Goal: Task Accomplishment & Management: Use online tool/utility

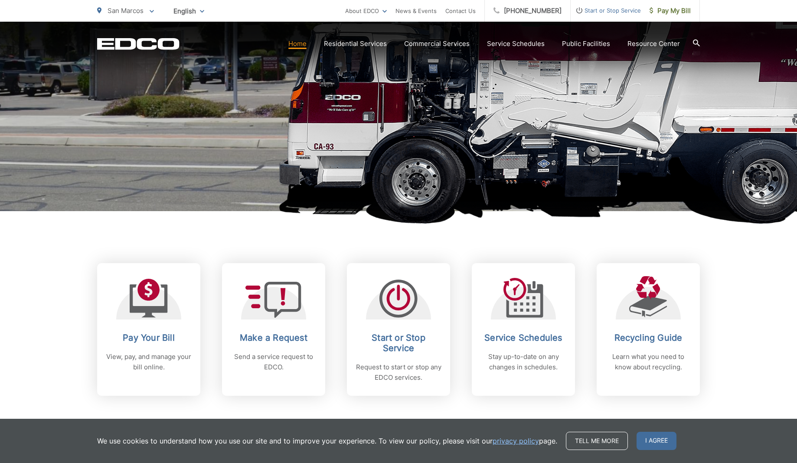
scroll to position [217, 0]
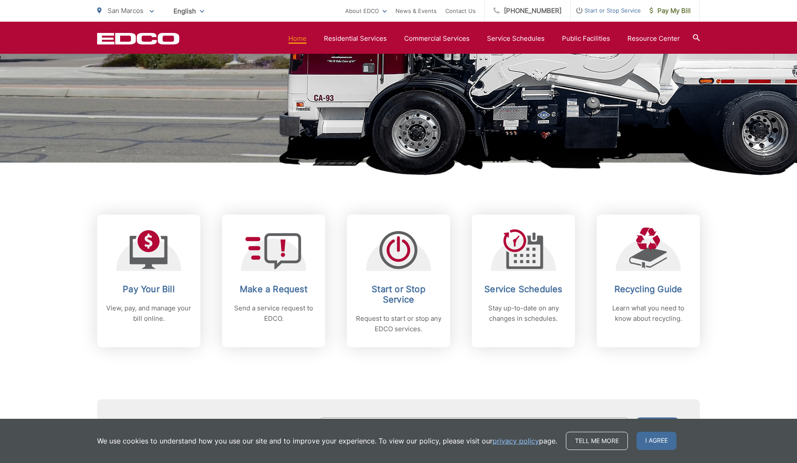
click at [607, 185] on picture at bounding box center [398, 19] width 797 height 338
click at [174, 134] on h1 "San Marcos" at bounding box center [398, 33] width 603 height 274
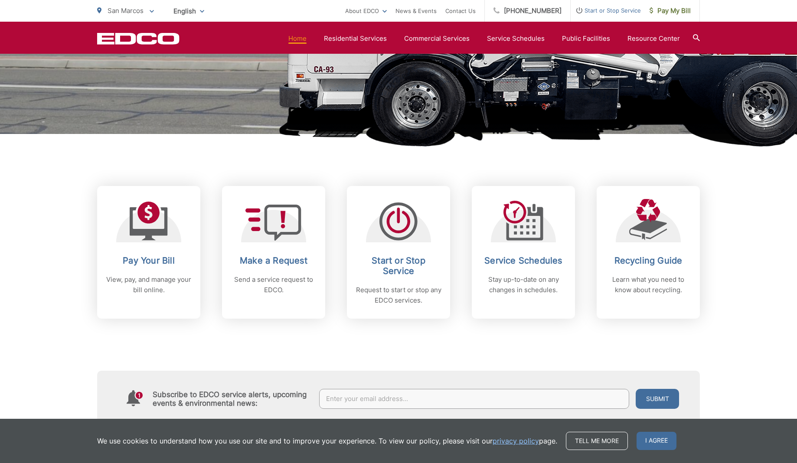
scroll to position [260, 0]
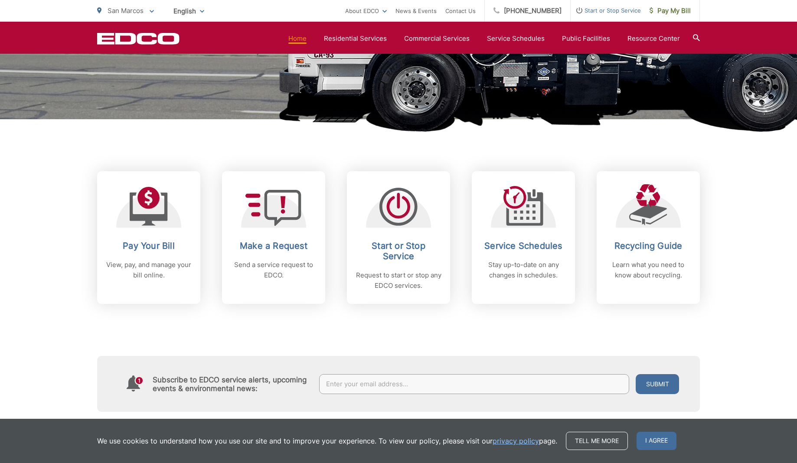
click at [480, 329] on div "Subscribe to EDCO service alerts, upcoming events & environmental news: Submit" at bounding box center [398, 358] width 603 height 108
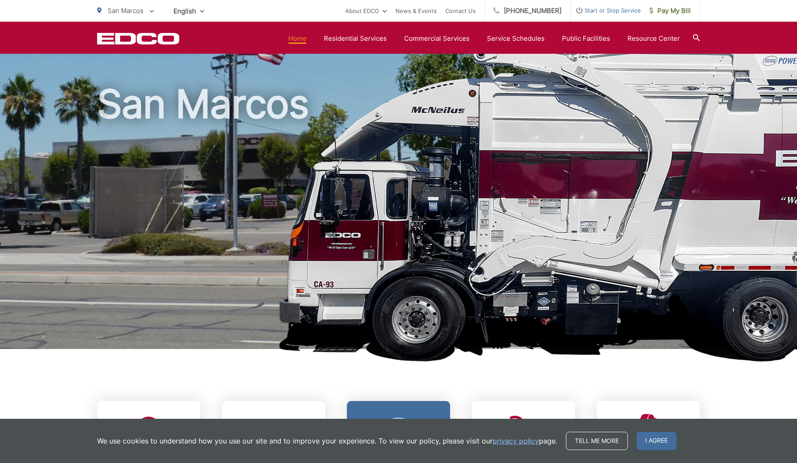
scroll to position [0, 0]
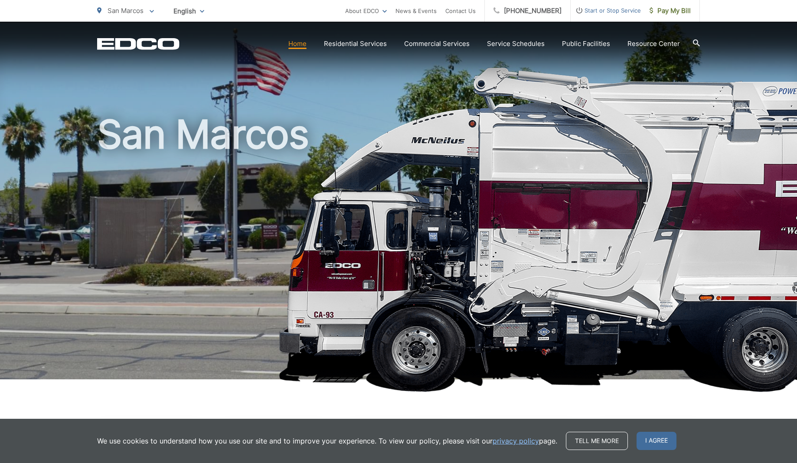
click at [649, 280] on h1 "San Marcos" at bounding box center [398, 250] width 603 height 274
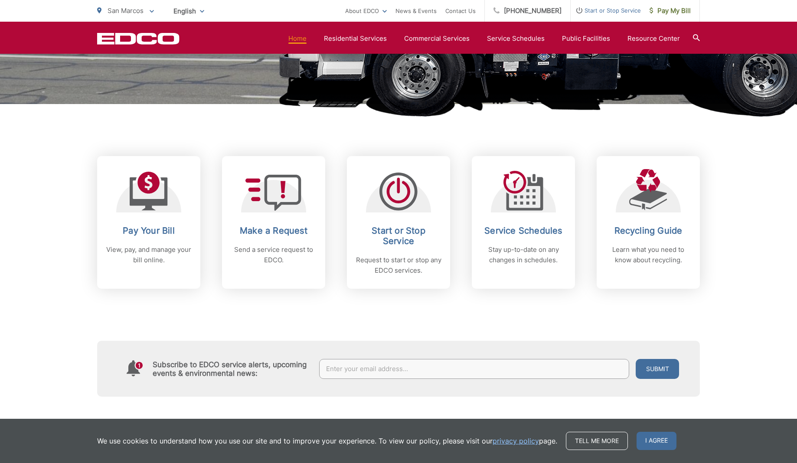
scroll to position [260, 0]
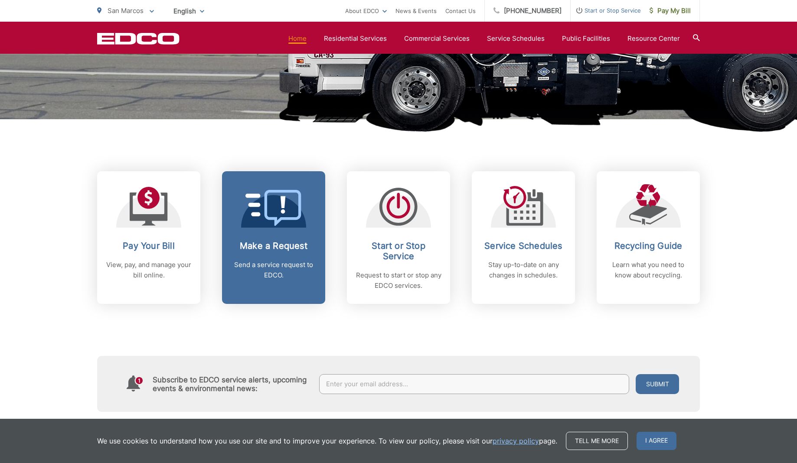
click at [277, 241] on h2 "Make a Request" at bounding box center [274, 246] width 86 height 10
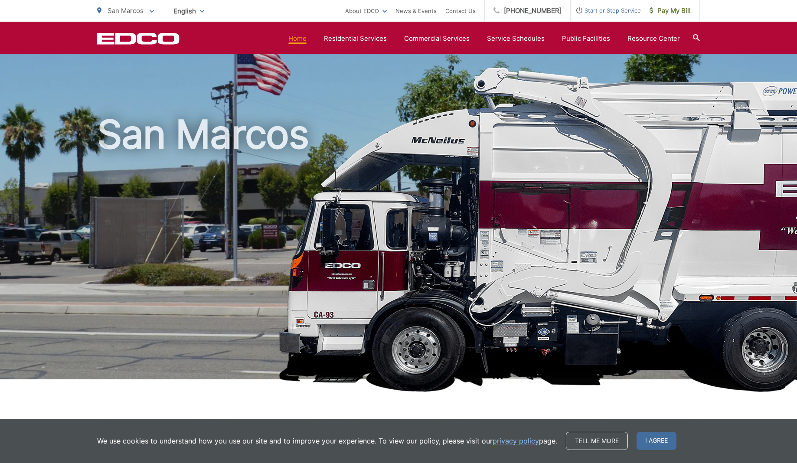
scroll to position [260, 0]
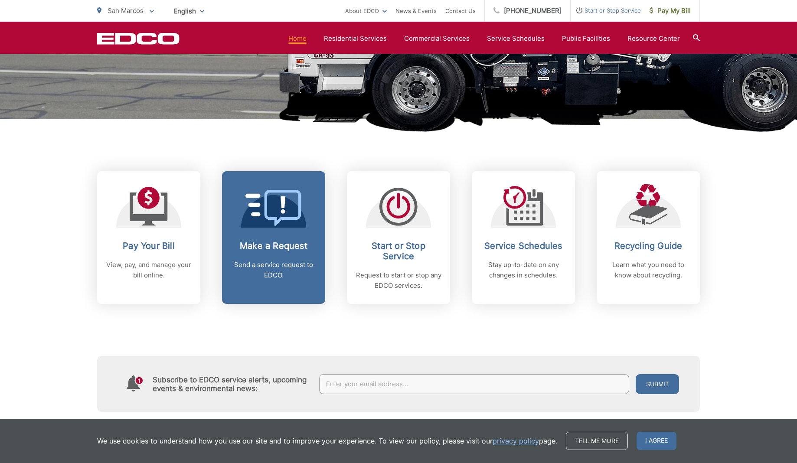
click at [282, 243] on h2 "Make a Request" at bounding box center [274, 246] width 86 height 10
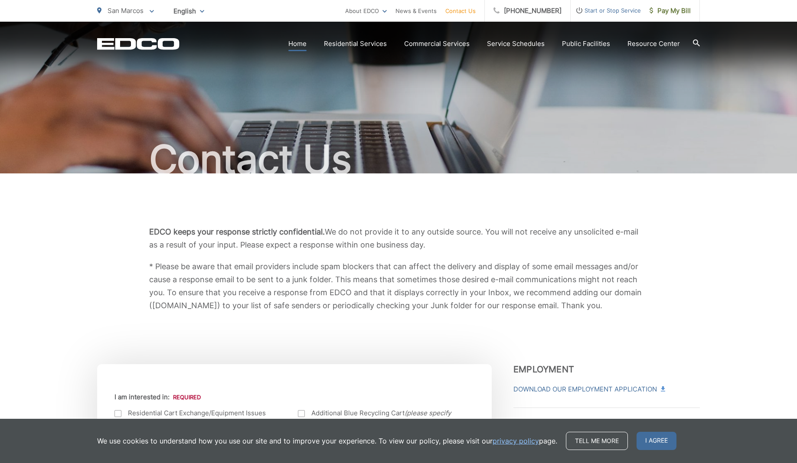
click at [307, 44] on link "Home" at bounding box center [297, 44] width 18 height 10
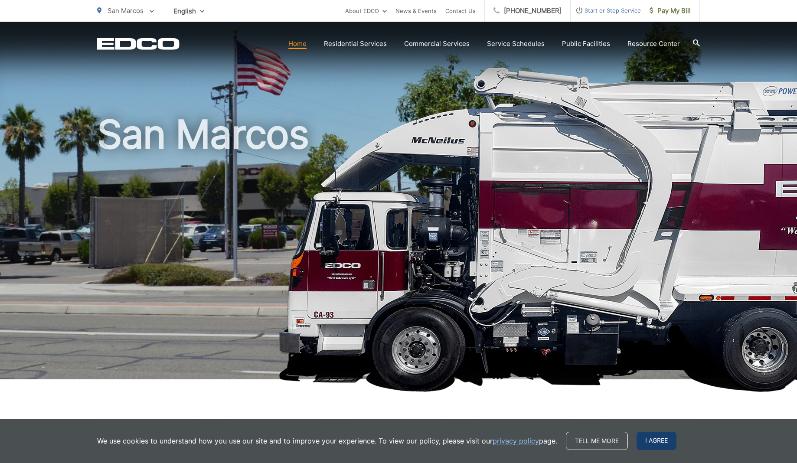
click at [652, 436] on span "I agree" at bounding box center [656, 441] width 40 height 18
